Goal: Task Accomplishment & Management: Use online tool/utility

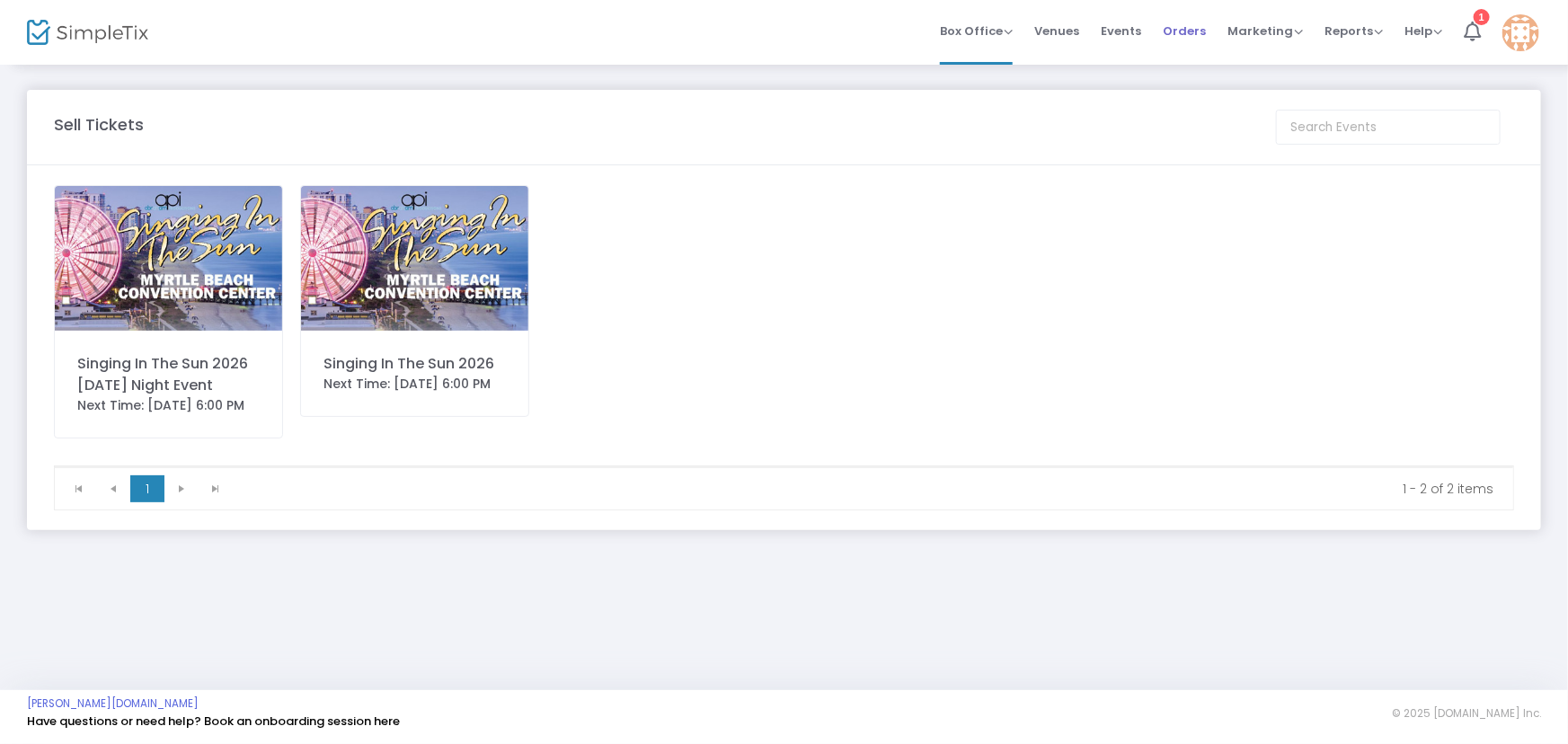
click at [1176, 34] on span "Orders" at bounding box center [1184, 31] width 43 height 46
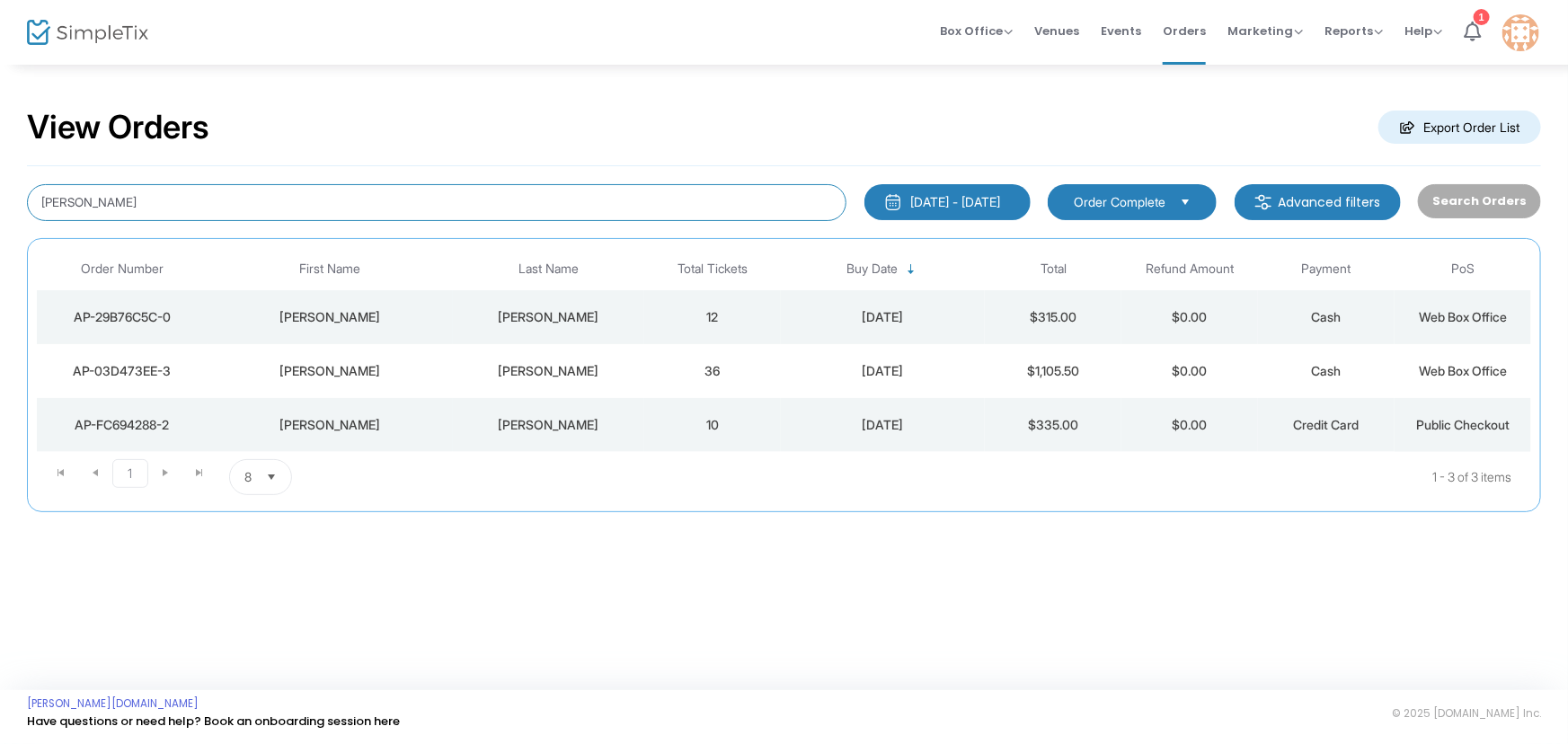
drag, startPoint x: 142, startPoint y: 210, endPoint x: 0, endPoint y: 179, distance: 145.3
click at [0, 179] on div "View Orders Export Order List Greg Coghill 1/1/2000 - 9/14/2025 Last 30 Days To…" at bounding box center [784, 318] width 1568 height 512
type input "Christine Looney"
click at [904, 313] on div "5/20/2025" at bounding box center [883, 316] width 196 height 18
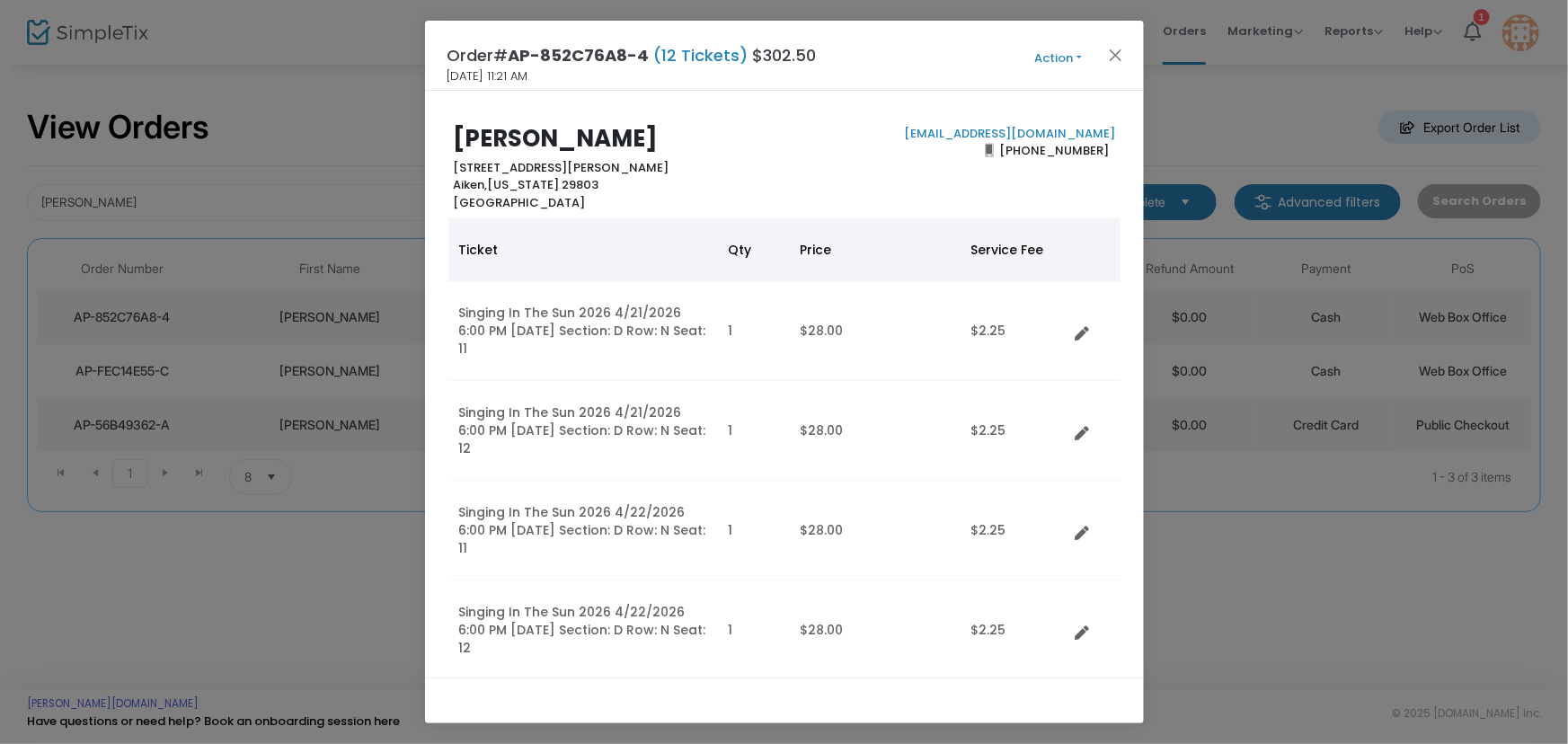
click at [1079, 58] on button "Action" at bounding box center [1058, 58] width 108 height 20
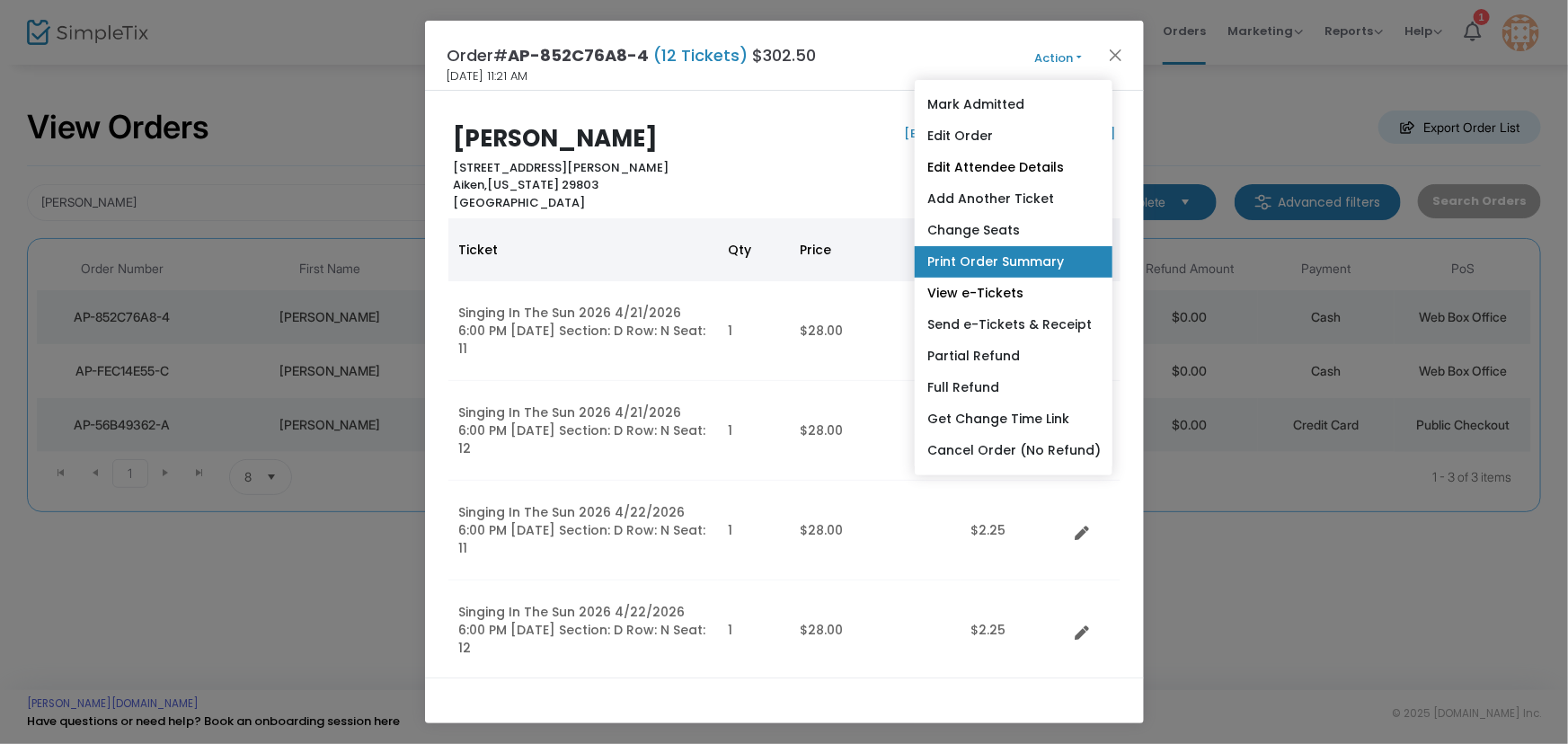
click at [1015, 265] on link "Print Order Summary" at bounding box center [1013, 262] width 198 height 32
